Goal: Task Accomplishment & Management: Use online tool/utility

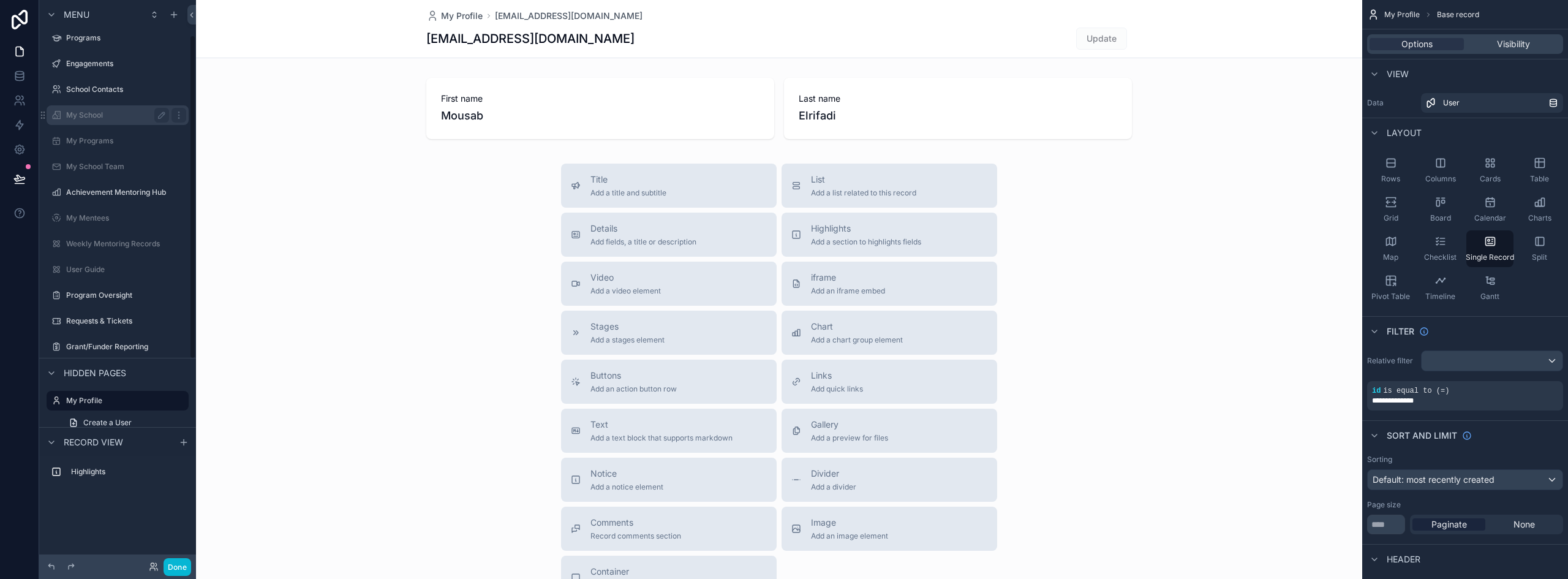
scroll to position [61, 0]
click at [101, 66] on div "Engagements" at bounding box center [117, 60] width 103 height 15
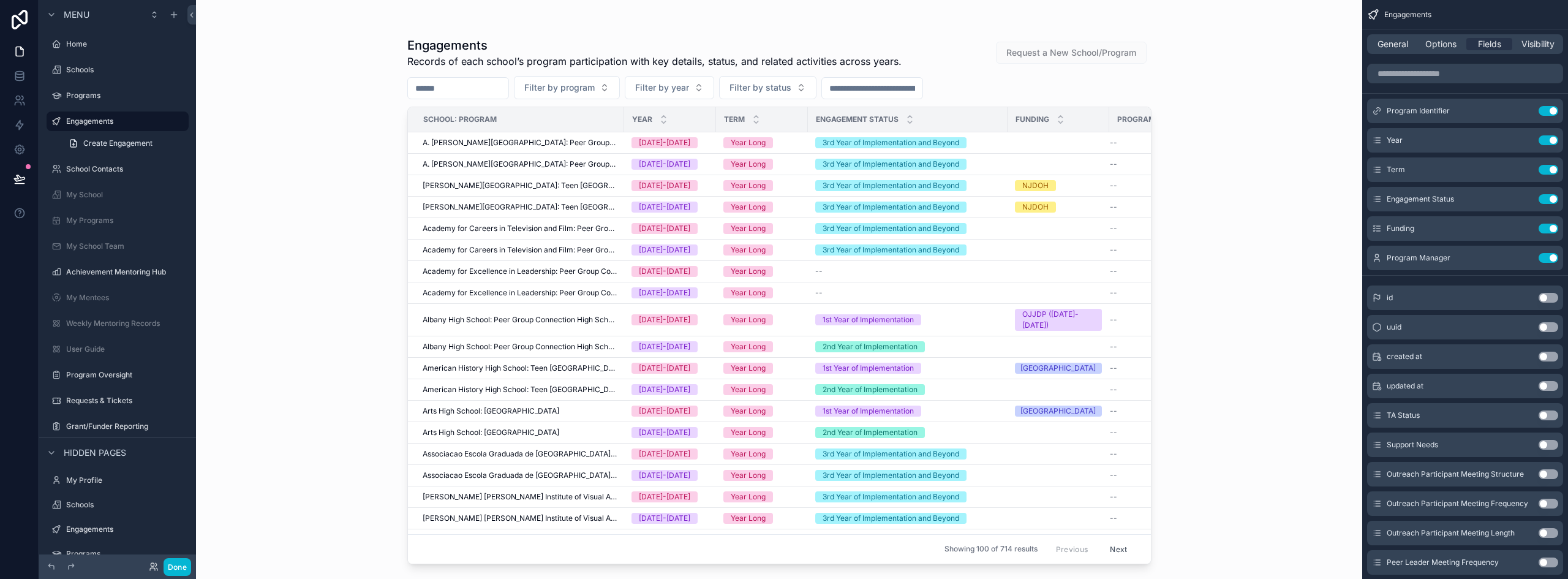
click at [699, 168] on div "scrollable content" at bounding box center [779, 281] width 783 height 564
click at [709, 164] on td "[DATE]-[DATE]" at bounding box center [670, 164] width 92 height 22
click at [698, 165] on div "[DATE]-[DATE]" at bounding box center [670, 165] width 77 height 11
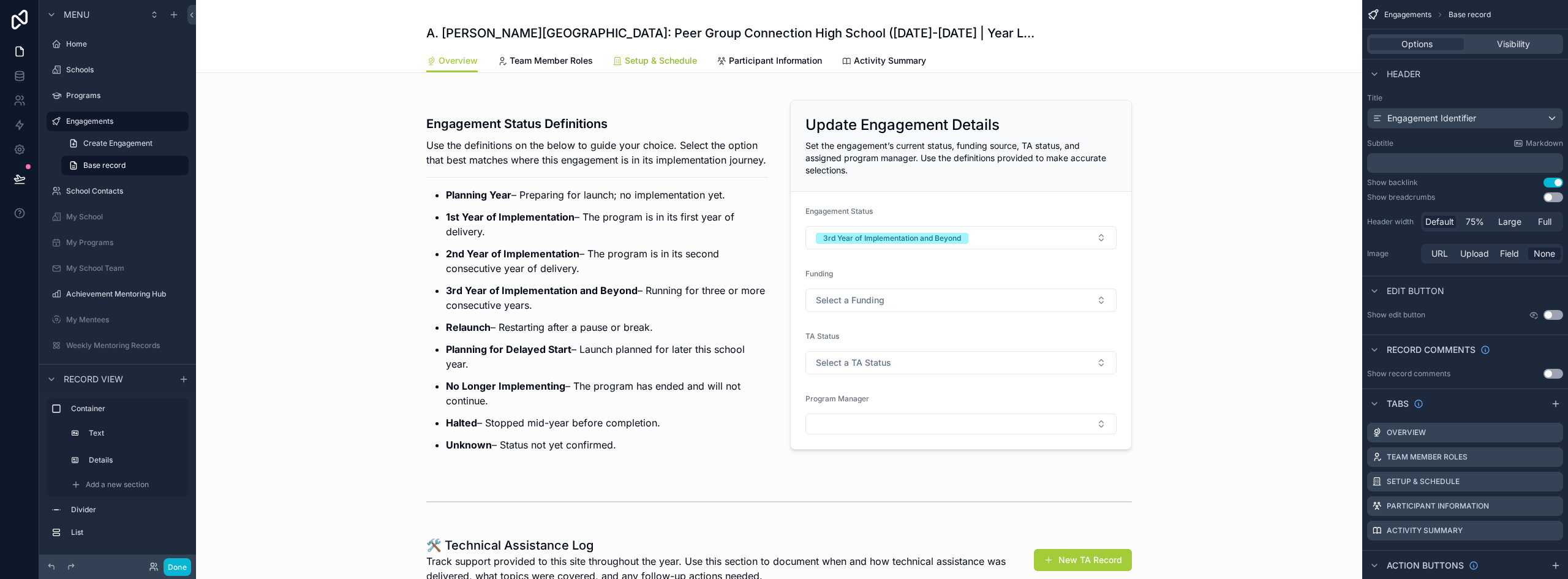
click at [660, 61] on span "Setup & Schedule" at bounding box center [661, 60] width 72 height 12
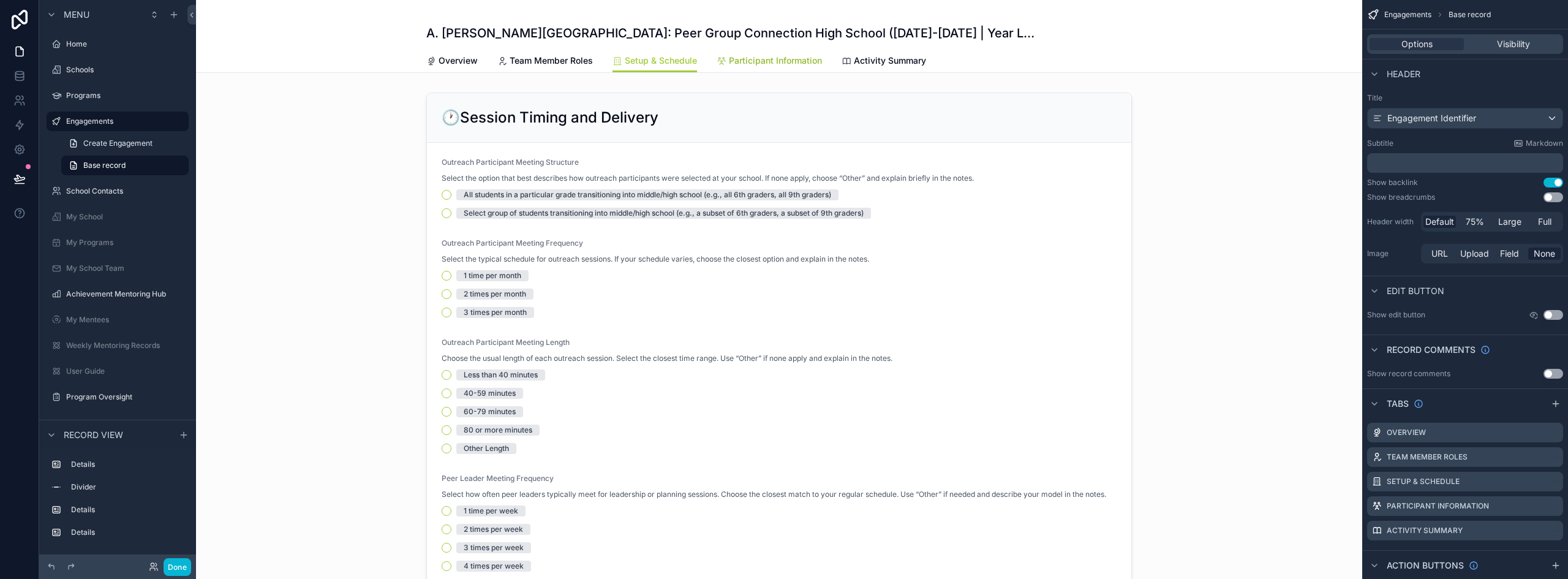
click at [779, 56] on span "Participant Information" at bounding box center [775, 60] width 93 height 12
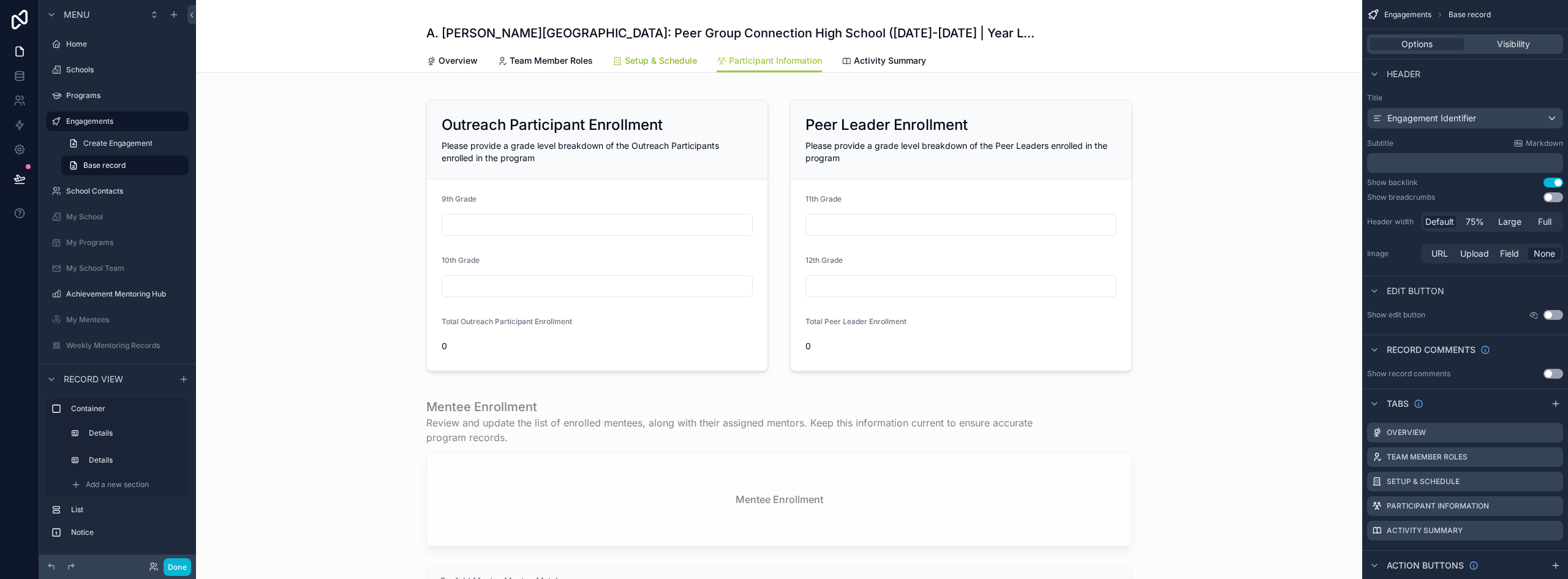
click at [683, 58] on span "Setup & Schedule" at bounding box center [661, 60] width 72 height 12
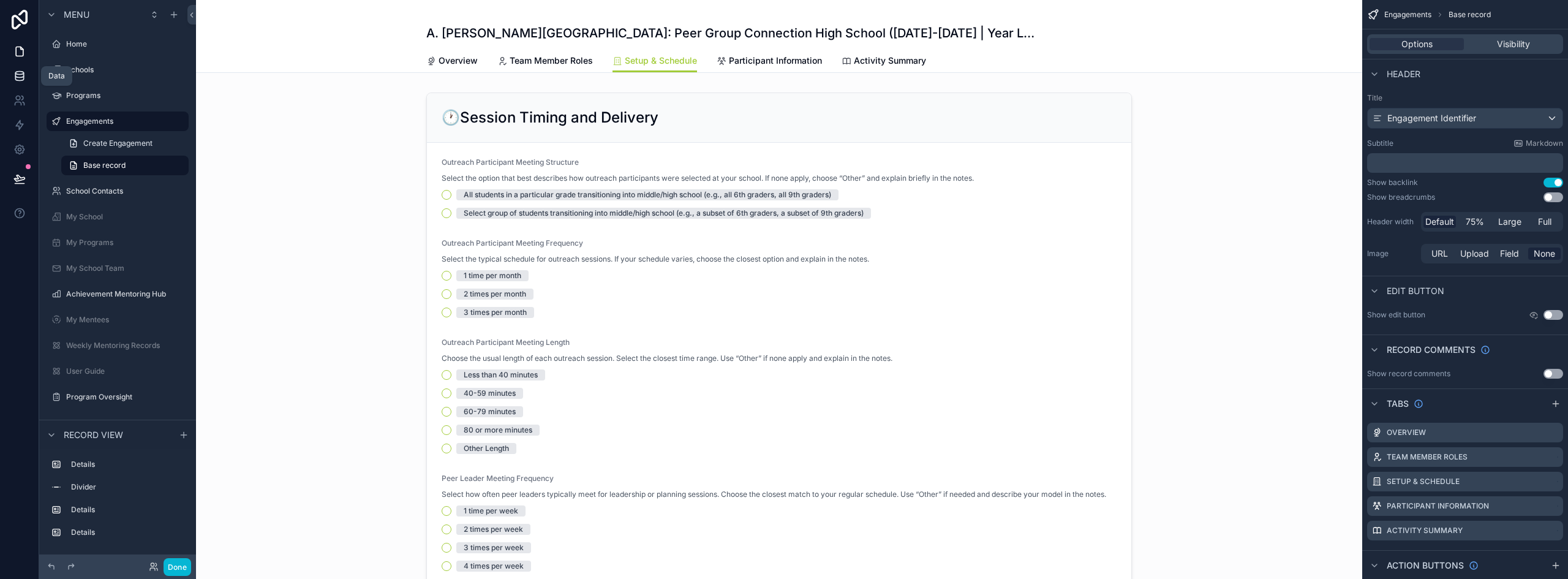
click at [24, 74] on icon at bounding box center [19, 75] width 12 height 12
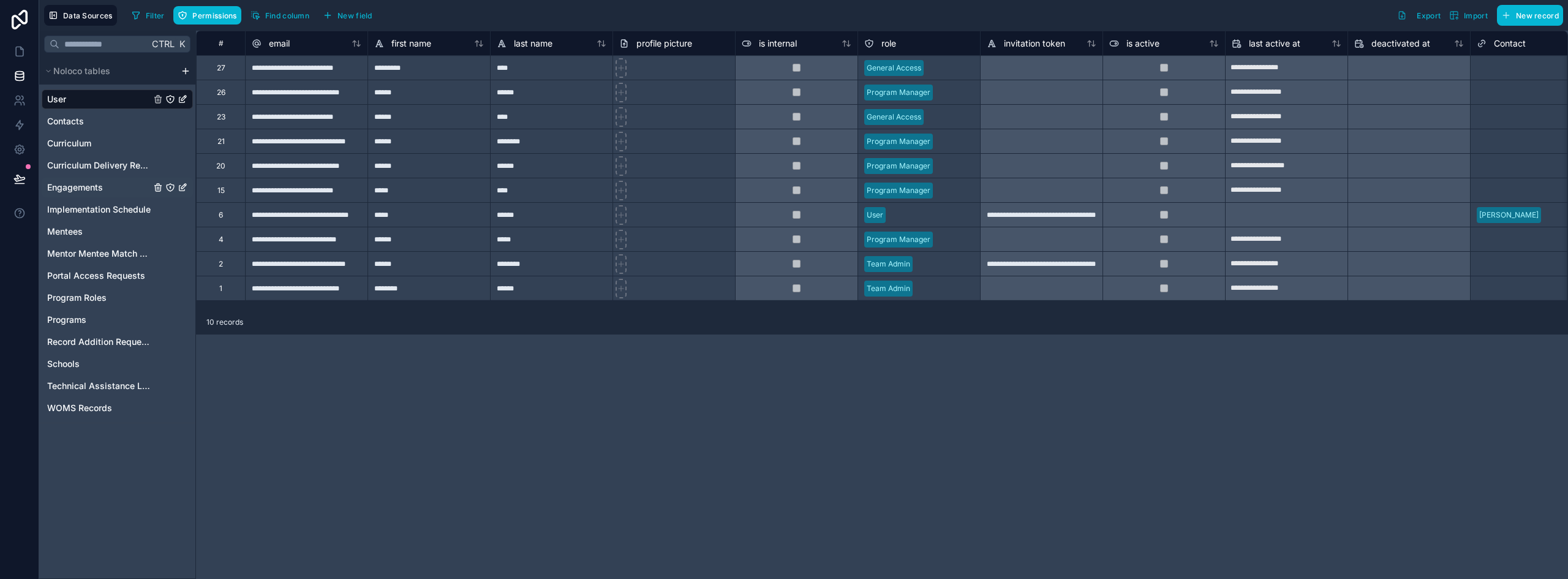
click at [88, 186] on span "Engagements" at bounding box center [74, 187] width 56 height 12
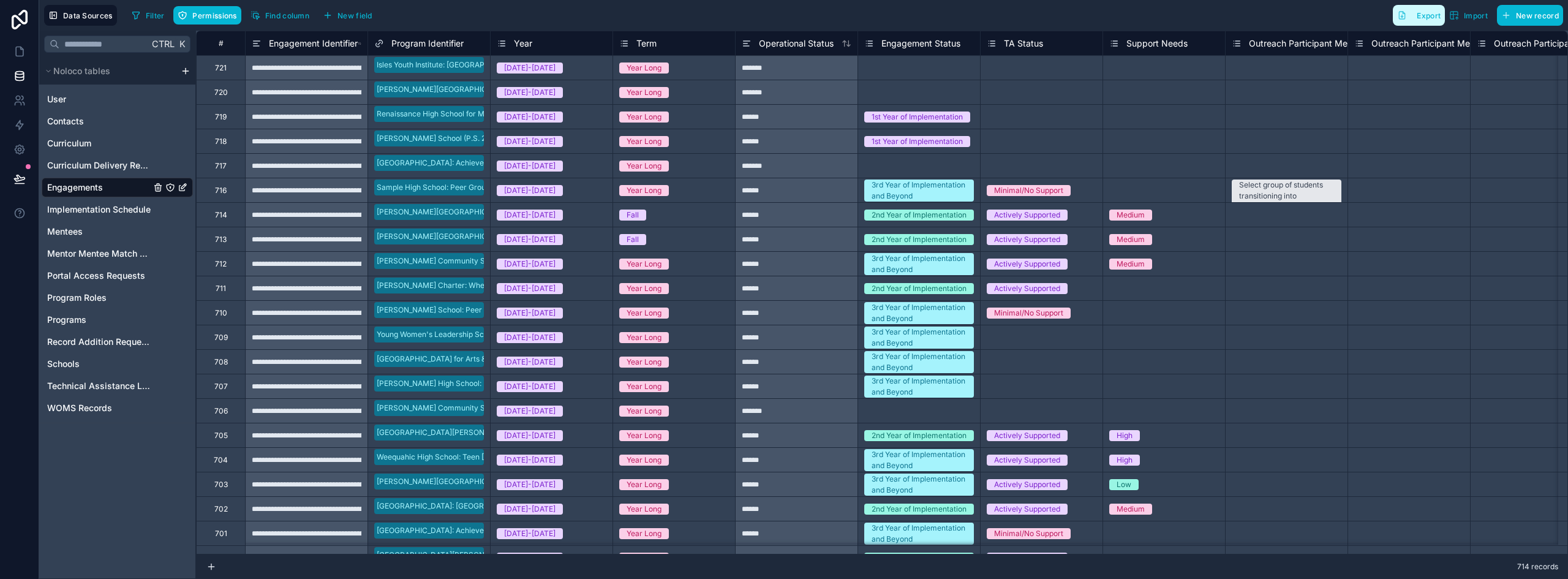
click at [1420, 19] on span "Export" at bounding box center [1428, 16] width 24 height 9
